Goal: Transaction & Acquisition: Book appointment/travel/reservation

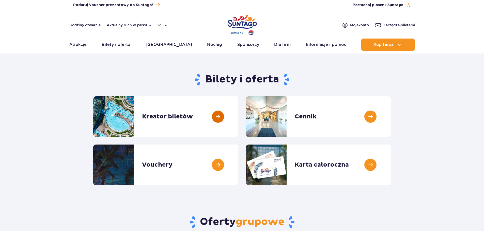
click at [238, 122] on link at bounding box center [238, 117] width 0 height 41
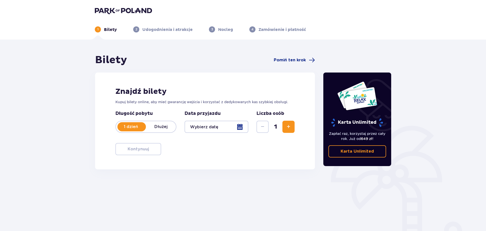
click at [235, 126] on div at bounding box center [216, 127] width 64 height 12
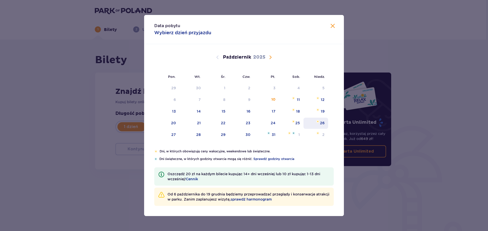
click at [317, 123] on div "26" at bounding box center [315, 123] width 25 height 11
type input "26.10.25"
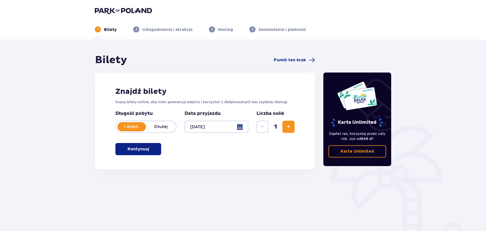
click at [283, 131] on button "Zwiększ" at bounding box center [288, 127] width 12 height 12
click at [148, 153] on button "Kontynuuj" at bounding box center [138, 149] width 46 height 12
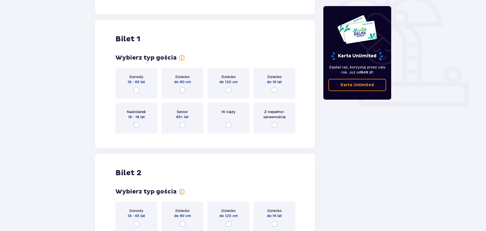
scroll to position [144, 0]
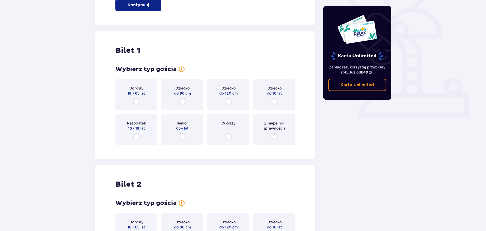
click at [134, 101] on input "radio" at bounding box center [136, 102] width 6 height 6
radio input "true"
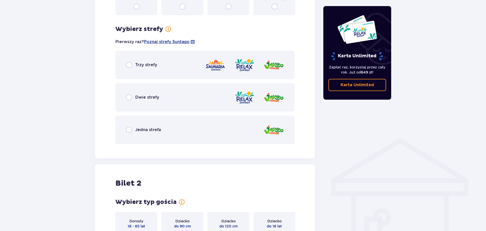
scroll to position [243, 0]
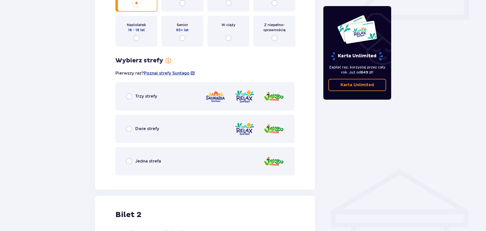
click at [130, 162] on input "radio" at bounding box center [129, 161] width 6 height 6
radio input "true"
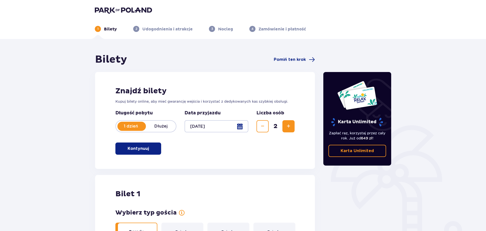
scroll to position [0, 0]
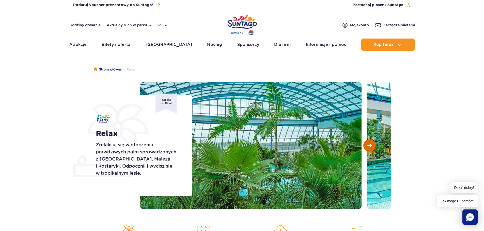
click at [374, 148] on button "Następny slajd" at bounding box center [369, 146] width 12 height 12
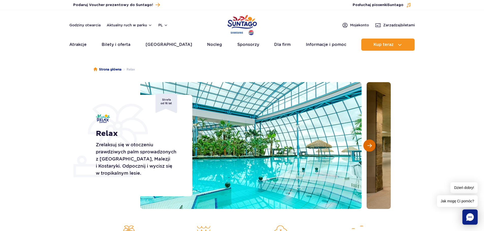
click at [374, 148] on button "Następny slajd" at bounding box center [369, 146] width 12 height 12
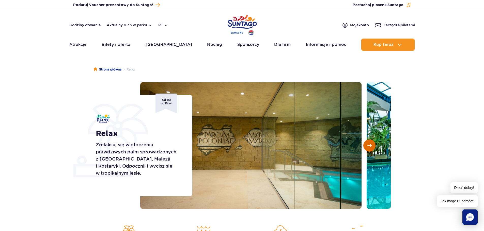
click at [374, 148] on button "Następny slajd" at bounding box center [369, 146] width 12 height 12
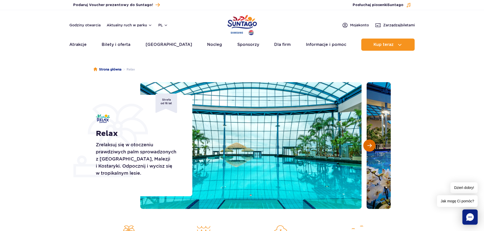
click at [374, 148] on button "Następny slajd" at bounding box center [369, 146] width 12 height 12
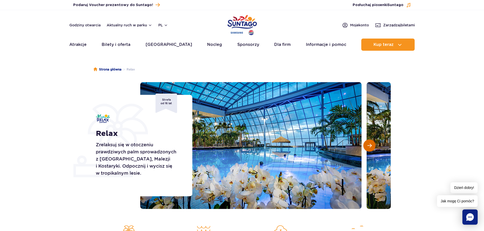
click at [374, 148] on button "Następny slajd" at bounding box center [369, 146] width 12 height 12
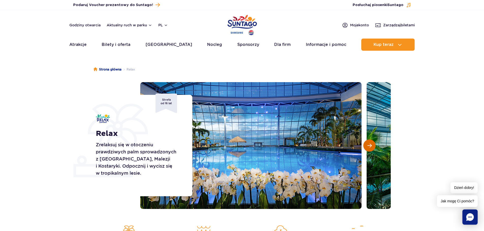
click at [374, 148] on button "Następny slajd" at bounding box center [369, 146] width 12 height 12
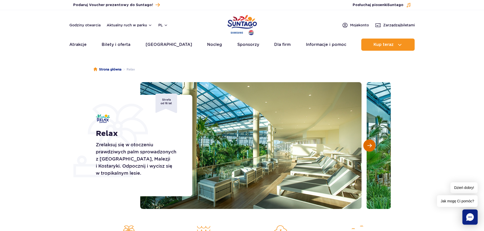
click at [374, 148] on button "Następny slajd" at bounding box center [369, 146] width 12 height 12
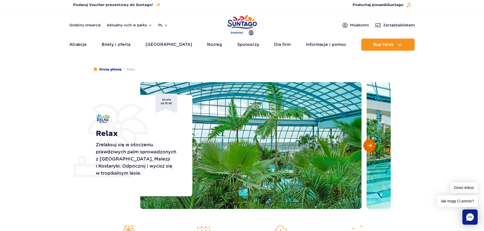
click at [374, 148] on button "Następny slajd" at bounding box center [369, 146] width 12 height 12
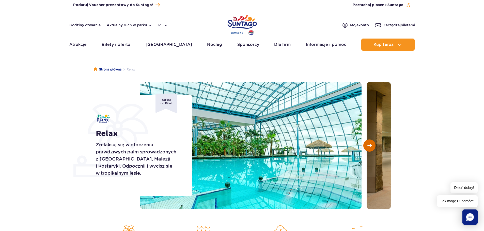
click at [374, 148] on button "Następny slajd" at bounding box center [369, 146] width 12 height 12
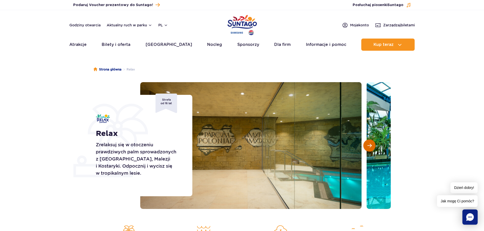
click at [374, 148] on button "Następny slajd" at bounding box center [369, 146] width 12 height 12
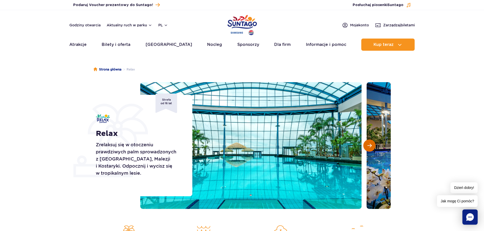
click at [374, 148] on button "Następny slajd" at bounding box center [369, 146] width 12 height 12
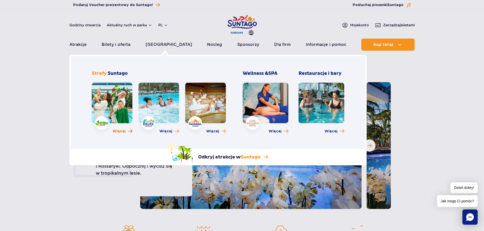
click at [118, 133] on span "Więcej" at bounding box center [119, 131] width 13 height 5
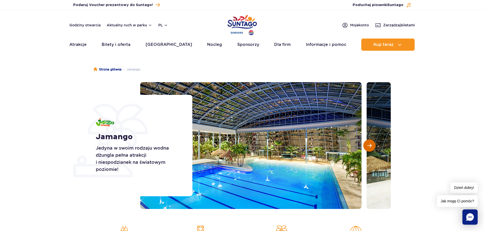
click at [374, 148] on button "Następny slajd" at bounding box center [369, 146] width 12 height 12
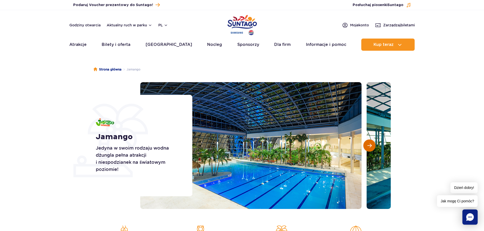
click at [374, 148] on button "Następny slajd" at bounding box center [369, 146] width 12 height 12
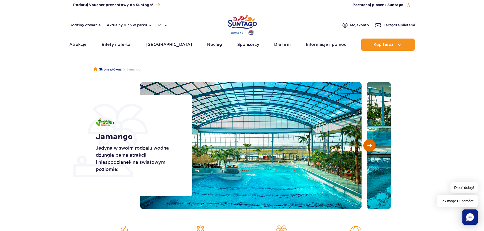
click at [374, 148] on button "Następny slajd" at bounding box center [369, 146] width 12 height 12
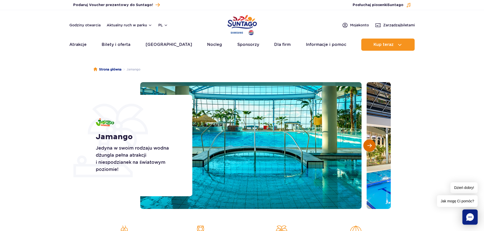
click at [374, 148] on button "Następny slajd" at bounding box center [369, 146] width 12 height 12
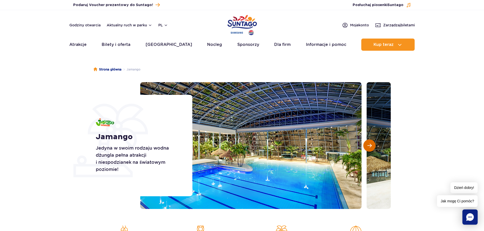
click at [374, 148] on button "Następny slajd" at bounding box center [369, 146] width 12 height 12
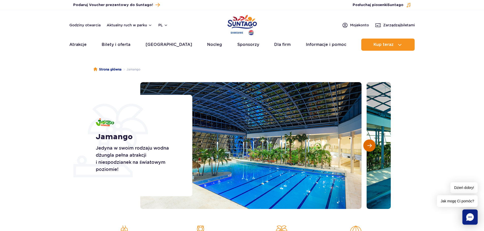
click at [374, 148] on button "Następny slajd" at bounding box center [369, 146] width 12 height 12
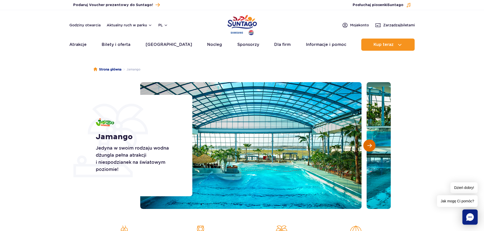
click at [374, 148] on button "Następny slajd" at bounding box center [369, 146] width 12 height 12
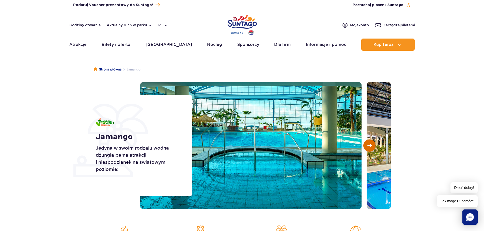
click at [374, 148] on button "Następny slajd" at bounding box center [369, 146] width 12 height 12
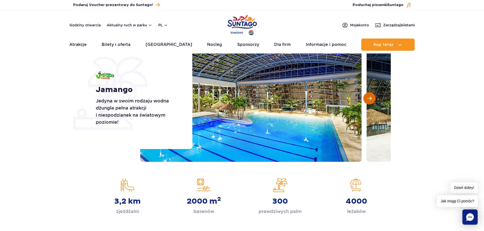
scroll to position [102, 0]
